Goal: Information Seeking & Learning: Learn about a topic

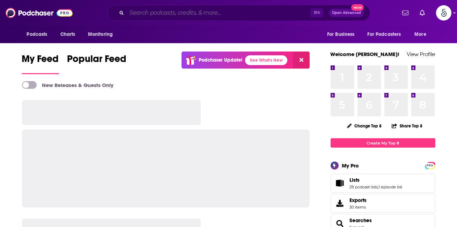
click at [178, 14] on input "Search podcasts, credits, & more..." at bounding box center [218, 12] width 183 height 11
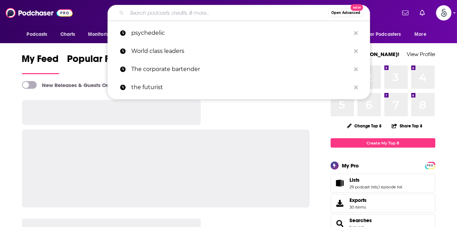
paste input "Causes or Cures"
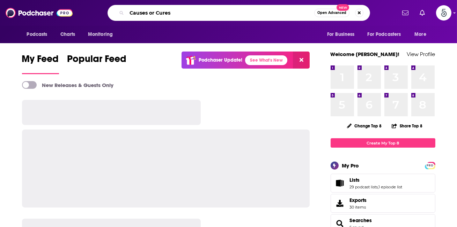
type input "Causes or Cures"
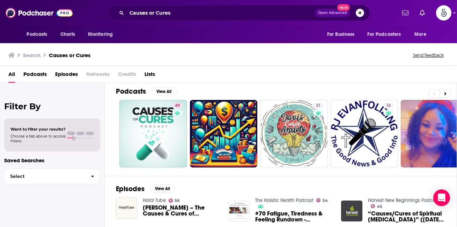
scroll to position [5, 0]
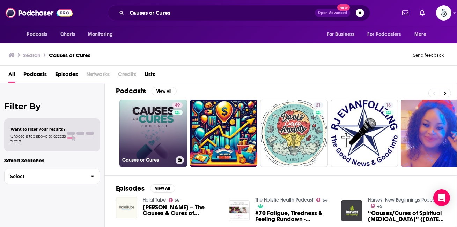
click at [158, 149] on link "49 Causes or Cures" at bounding box center [153, 134] width 68 height 68
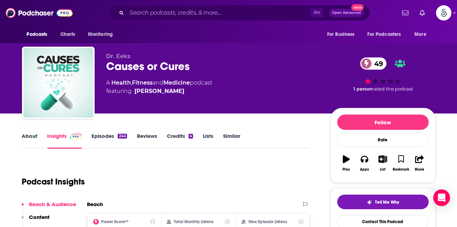
click at [106, 139] on link "Episodes 244" at bounding box center [108, 141] width 35 height 16
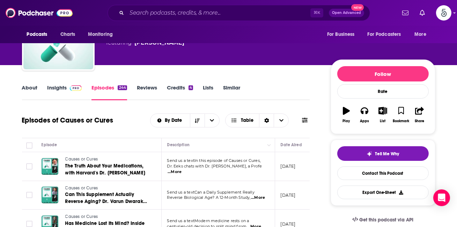
scroll to position [49, 0]
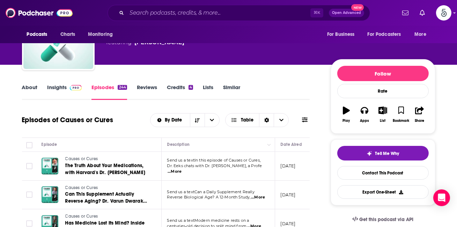
click at [62, 91] on link "Insights" at bounding box center [64, 92] width 35 height 16
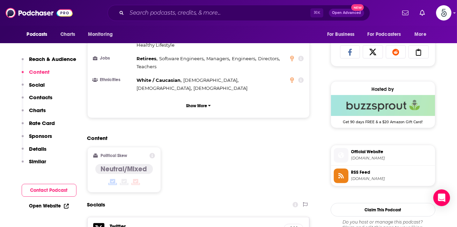
scroll to position [458, 0]
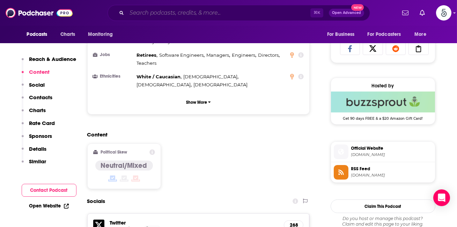
click at [248, 11] on input "Search podcasts, credits, & more..." at bounding box center [218, 12] width 183 height 11
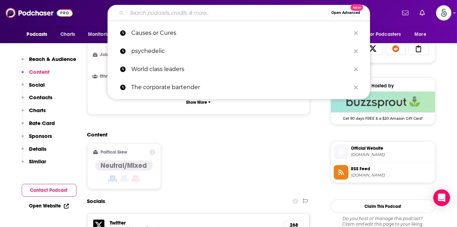
paste input "The Futurist"
type input "The Futurist"
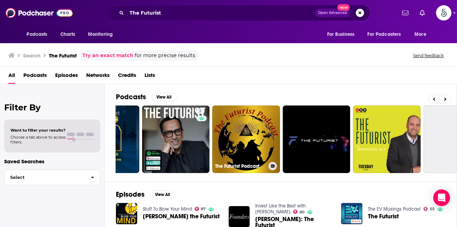
scroll to position [0, 215]
